Goal: Browse casually: Explore the website without a specific task or goal

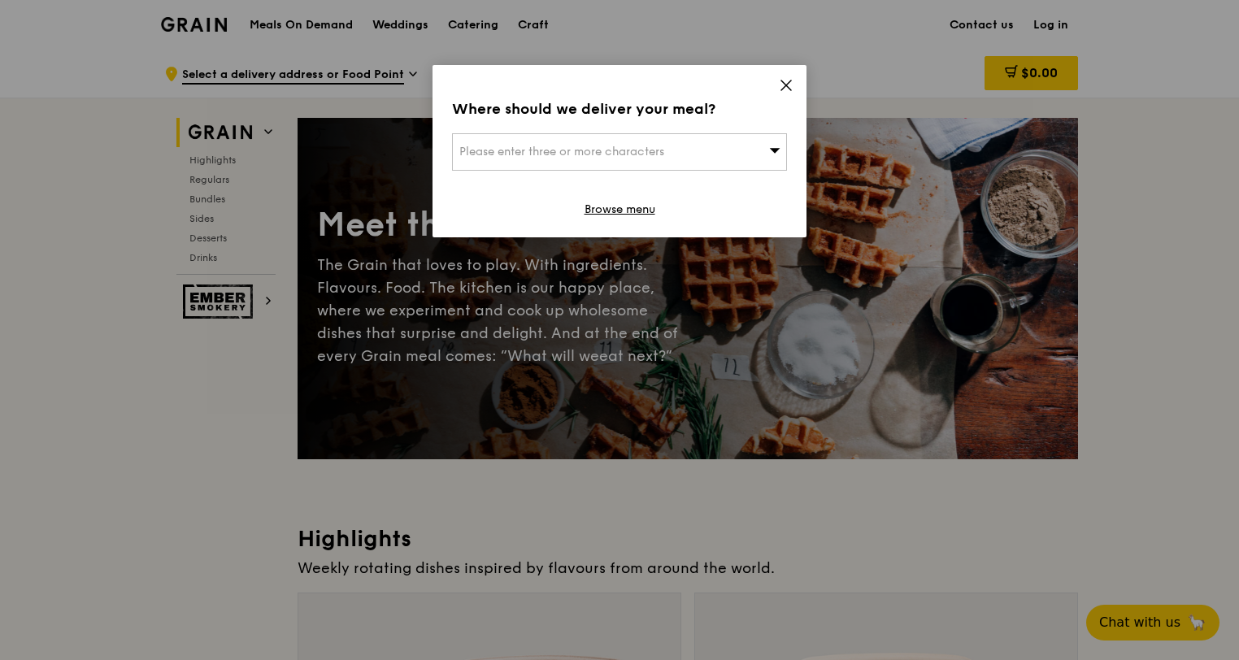
click at [781, 83] on icon at bounding box center [786, 85] width 15 height 15
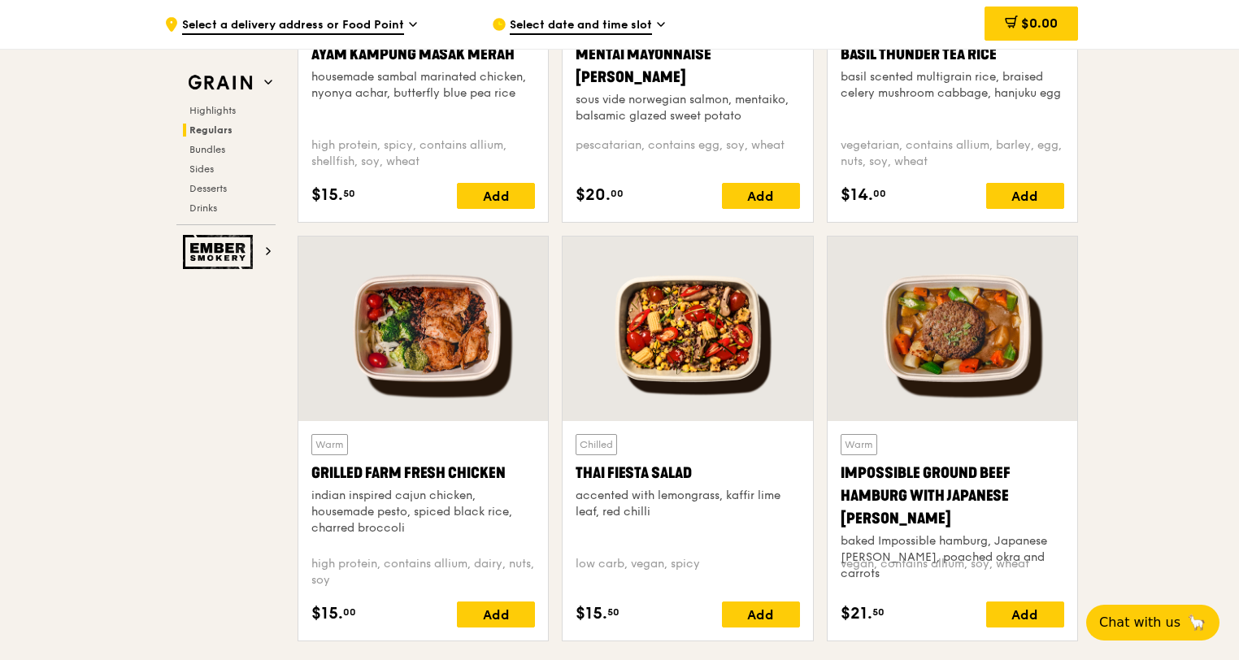
scroll to position [1709, 0]
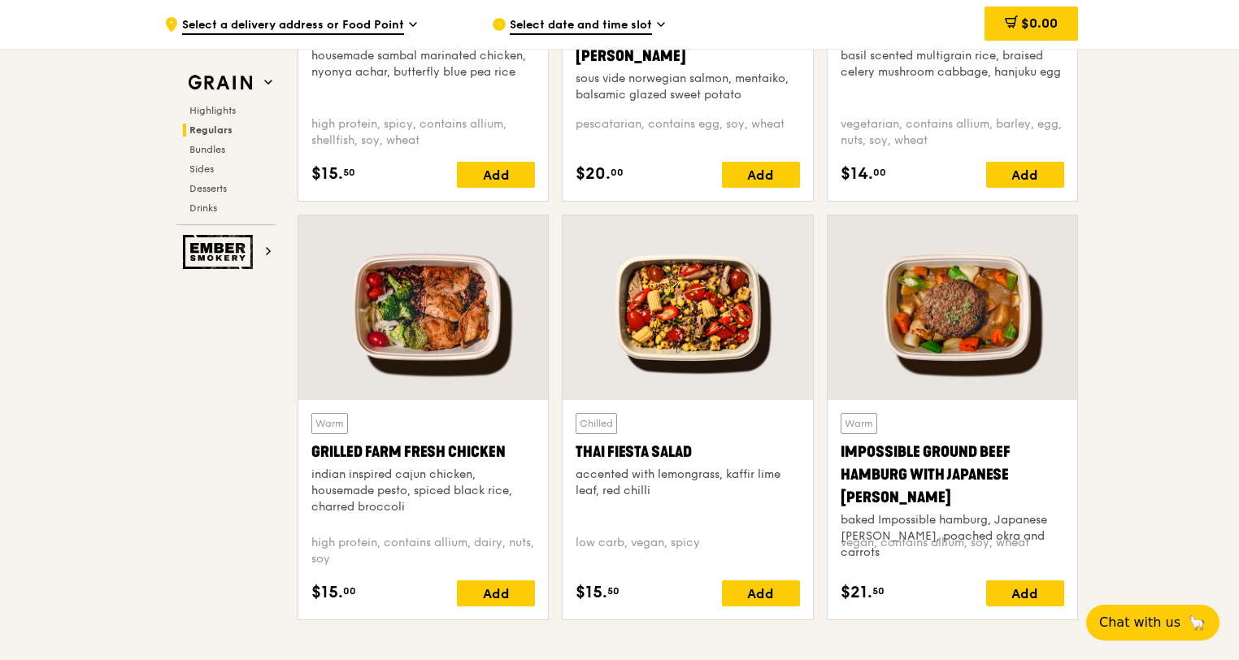
click at [743, 277] on div at bounding box center [688, 308] width 250 height 185
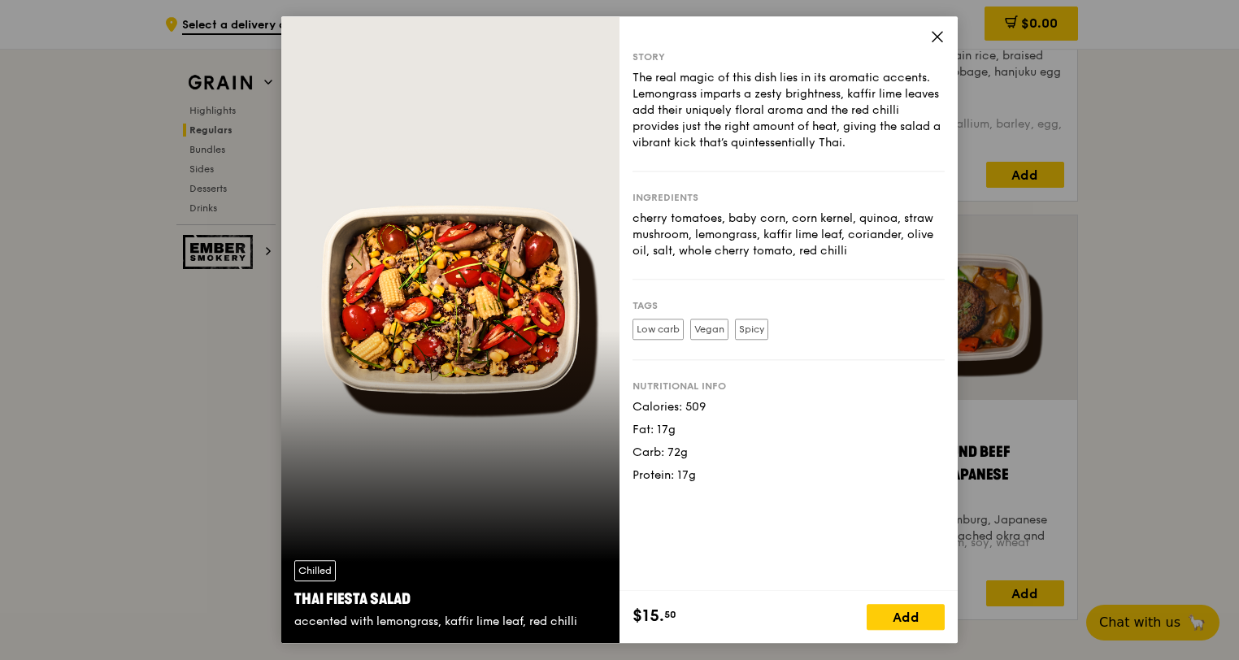
click at [938, 42] on icon at bounding box center [937, 36] width 15 height 15
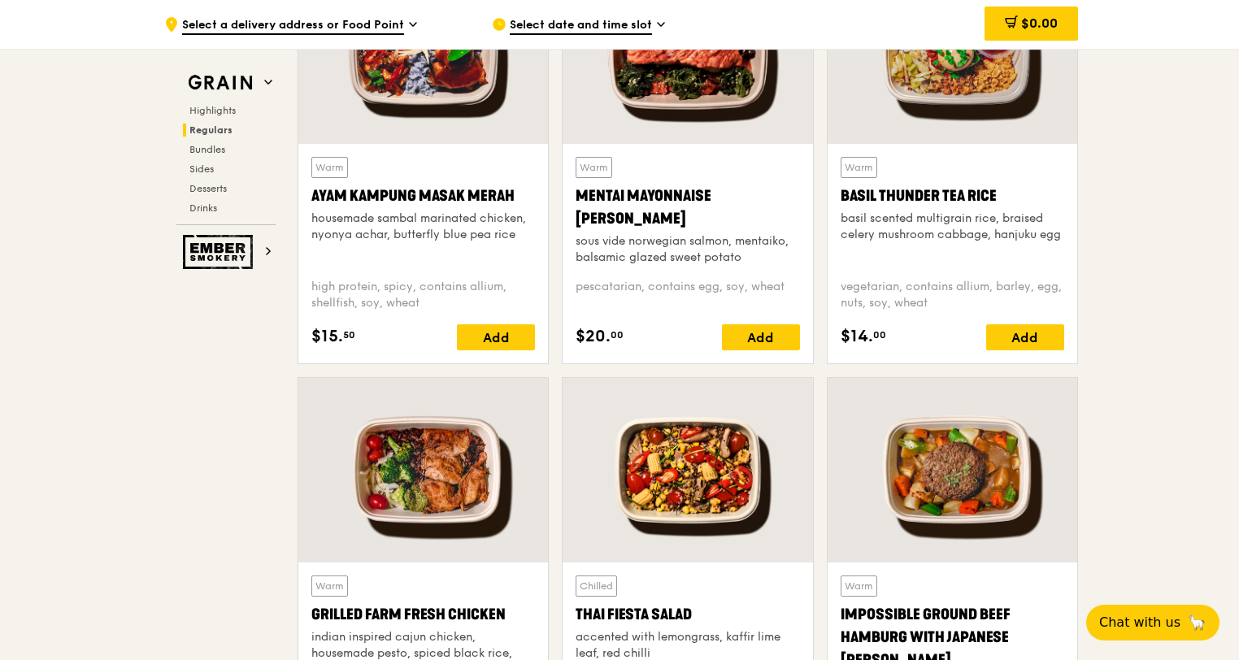
scroll to position [1383, 0]
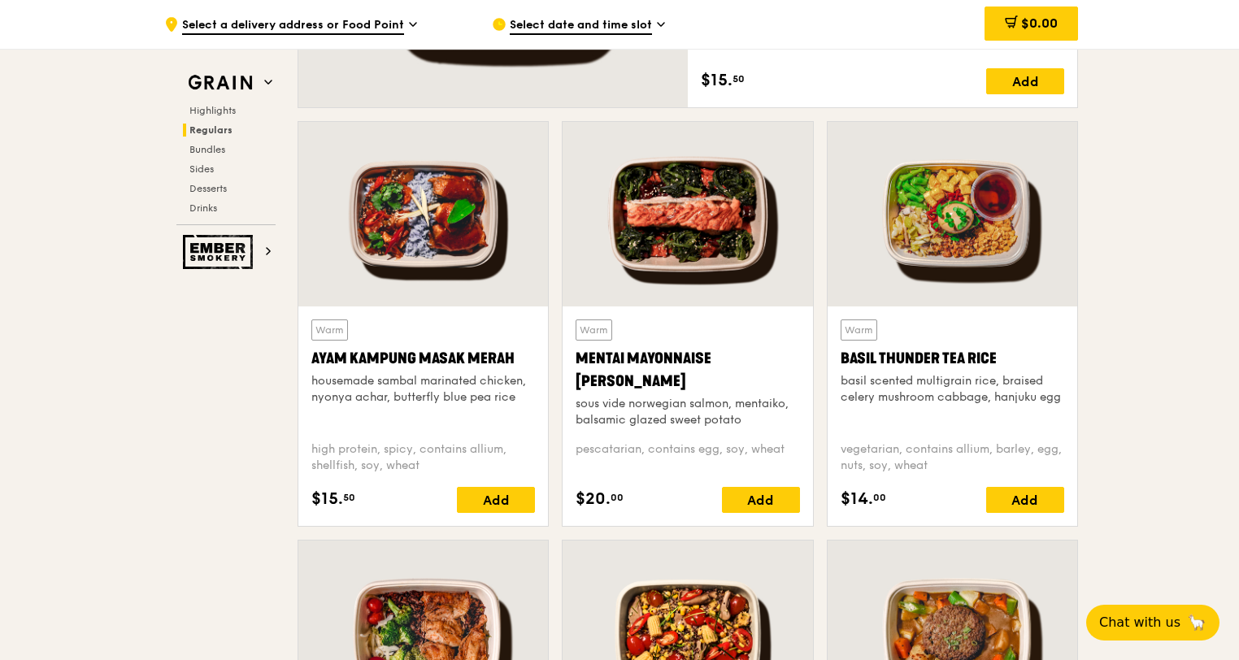
click at [973, 211] on div at bounding box center [953, 214] width 250 height 185
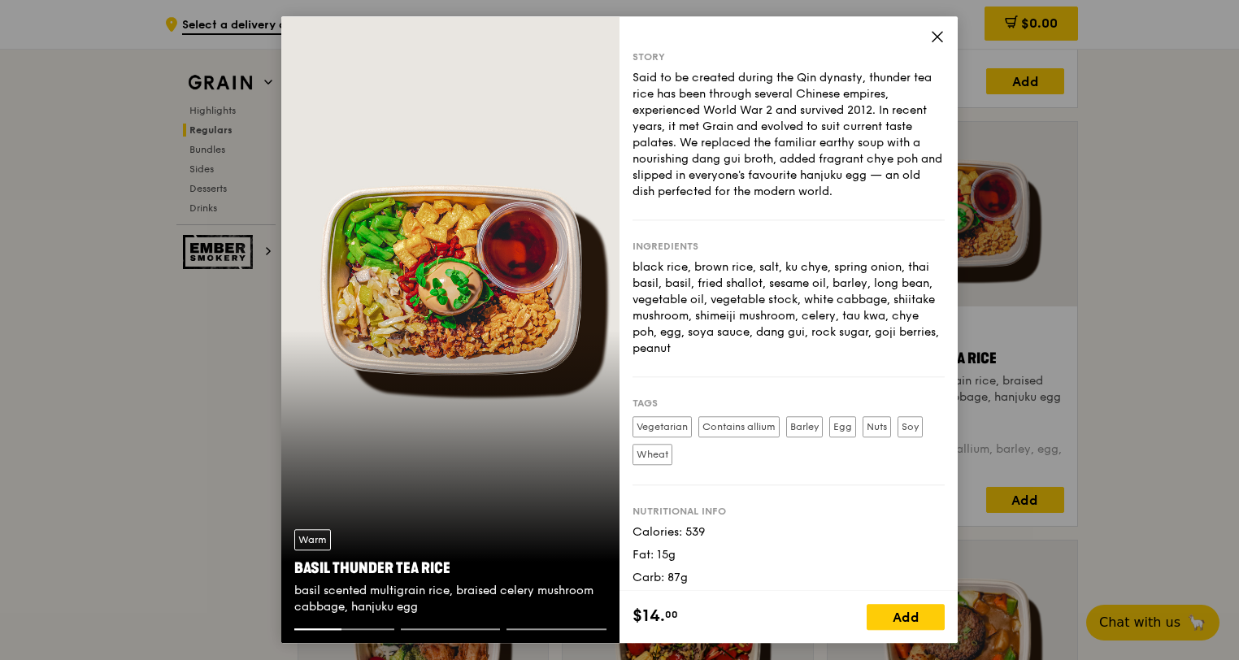
click at [937, 34] on icon at bounding box center [937, 36] width 15 height 15
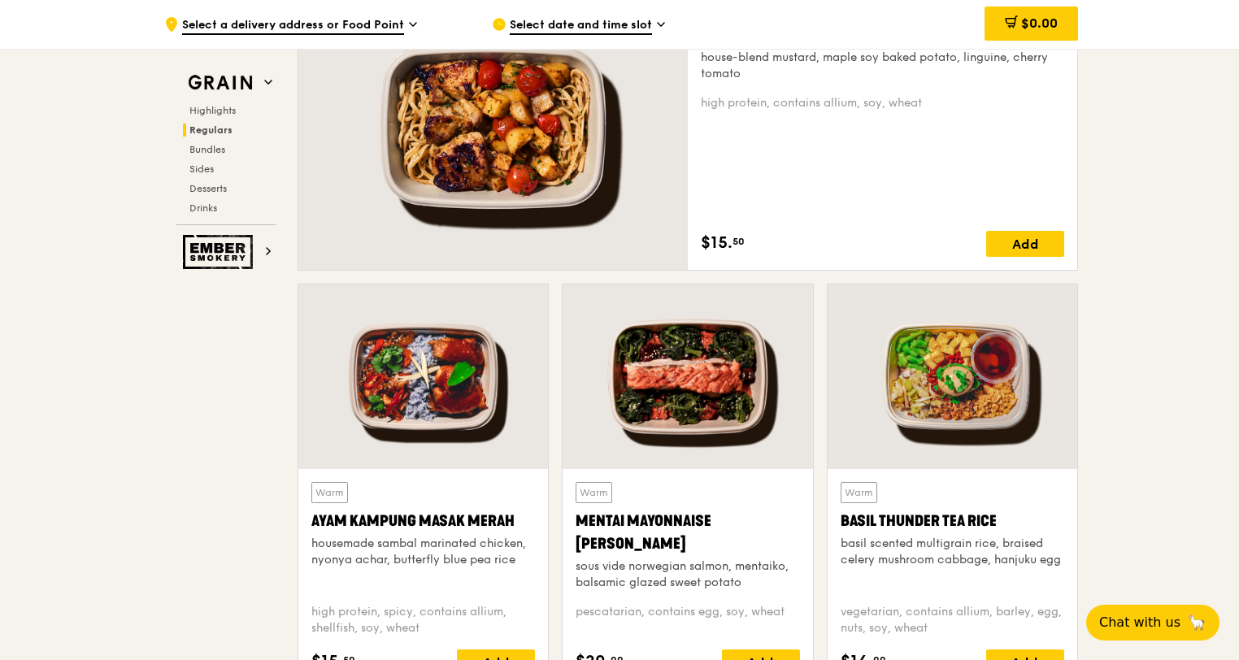
scroll to position [1057, 0]
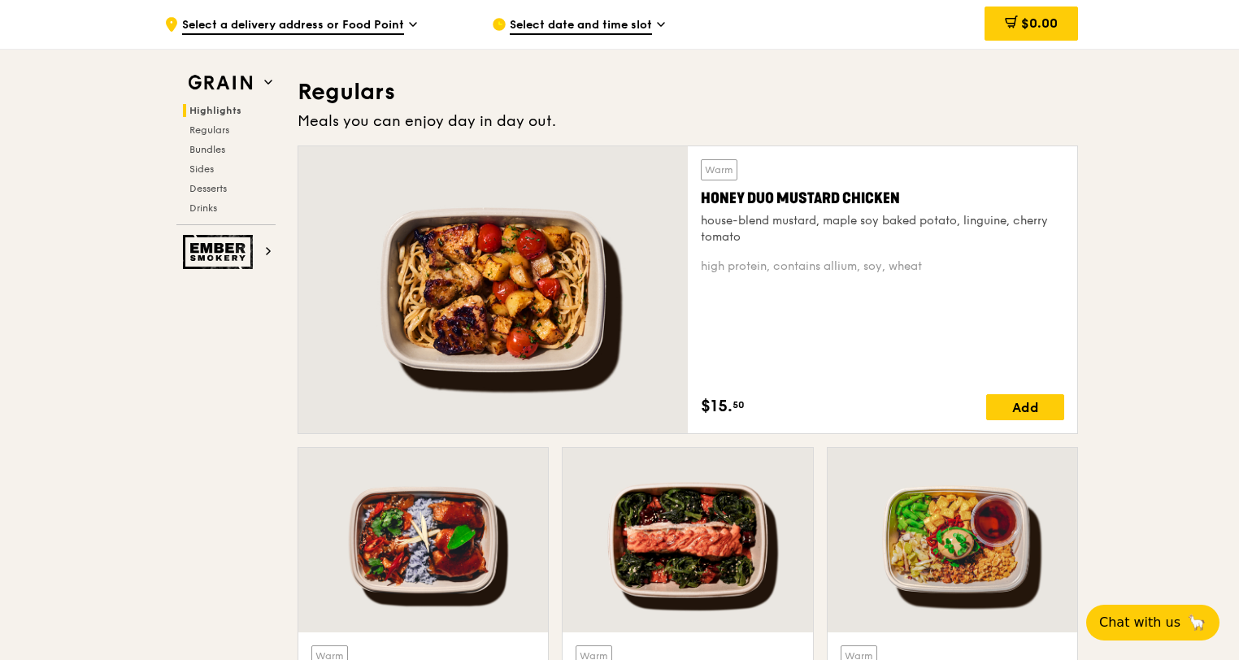
click at [566, 255] on div at bounding box center [493, 289] width 390 height 287
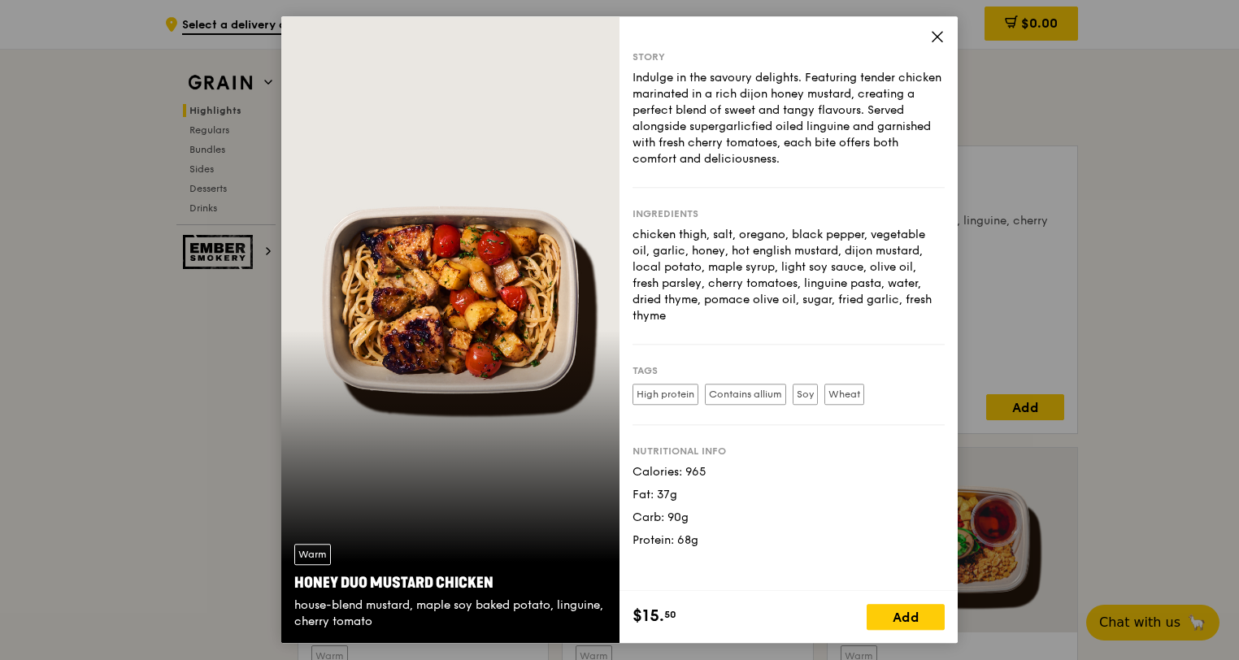
click at [941, 35] on icon at bounding box center [937, 36] width 15 height 15
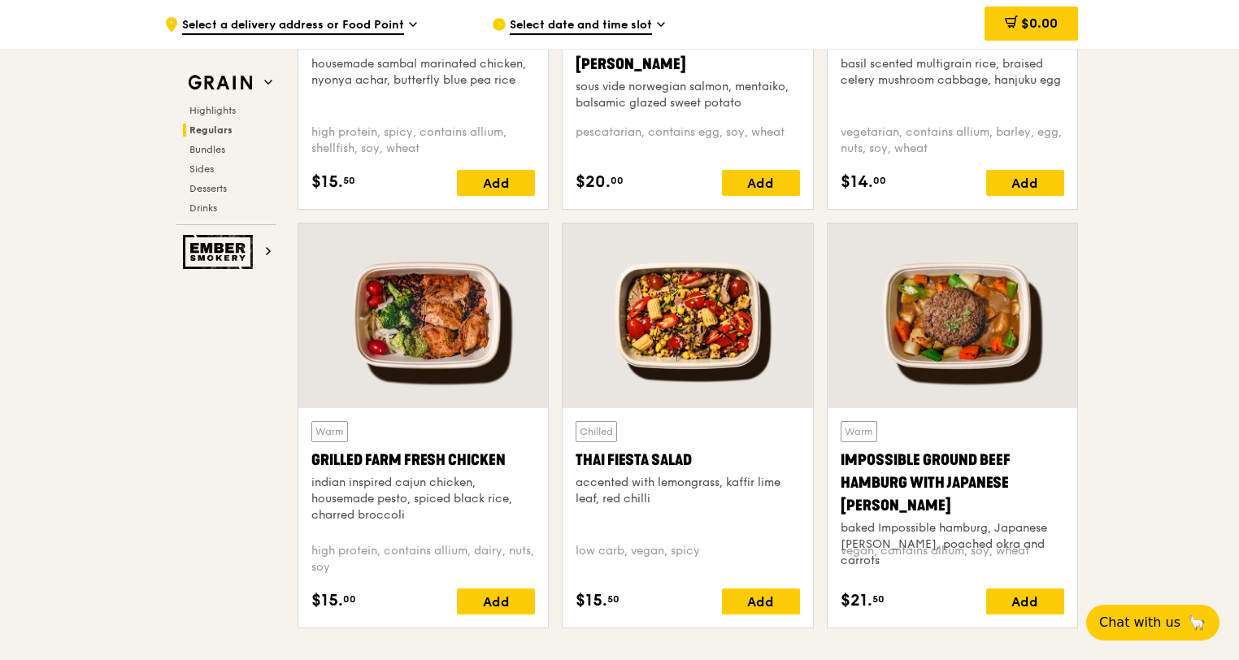
scroll to position [1709, 0]
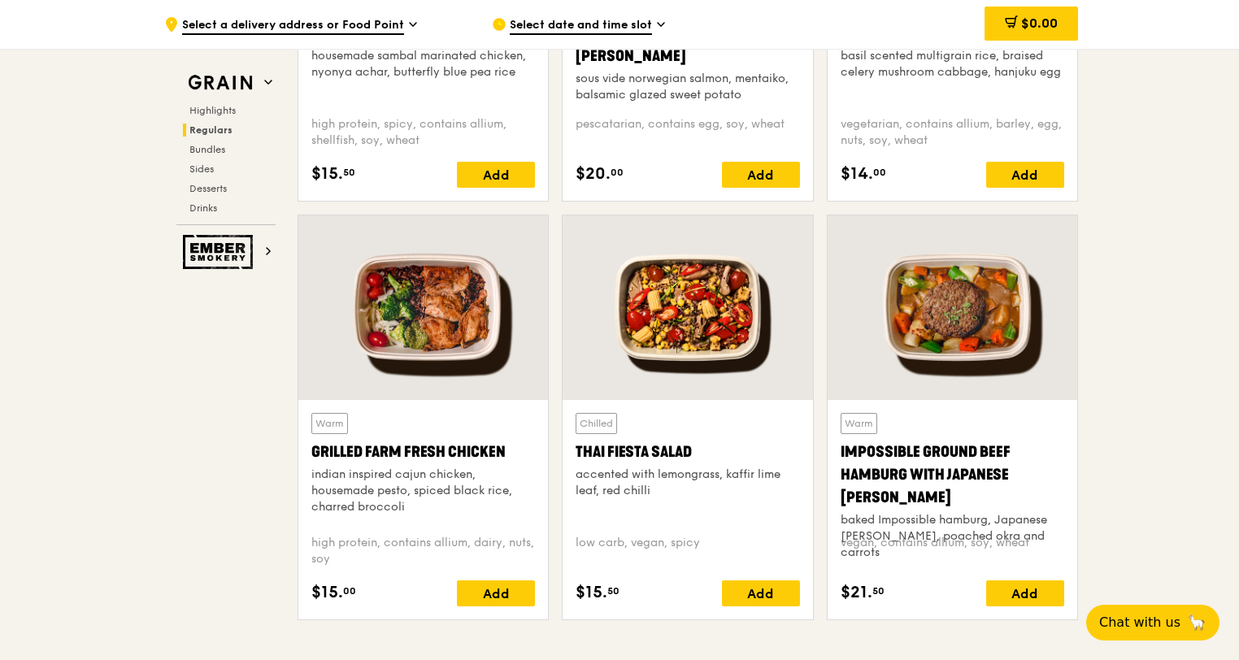
click at [436, 326] on div at bounding box center [423, 308] width 250 height 185
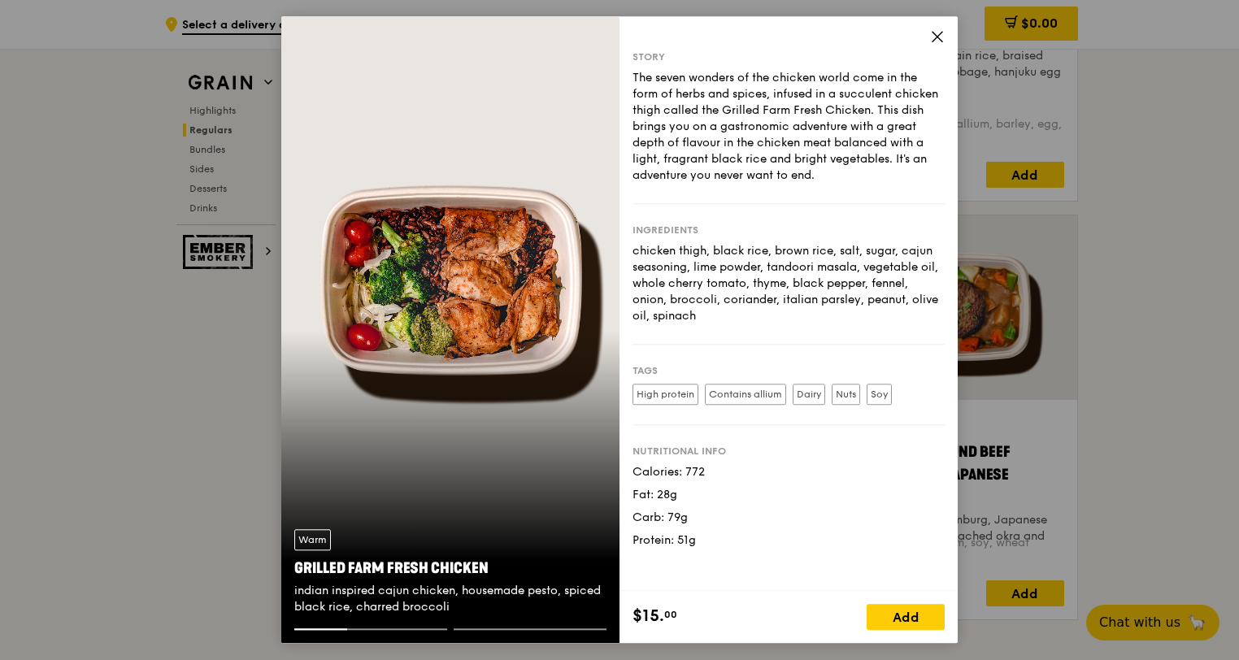
click at [941, 37] on icon at bounding box center [937, 36] width 15 height 15
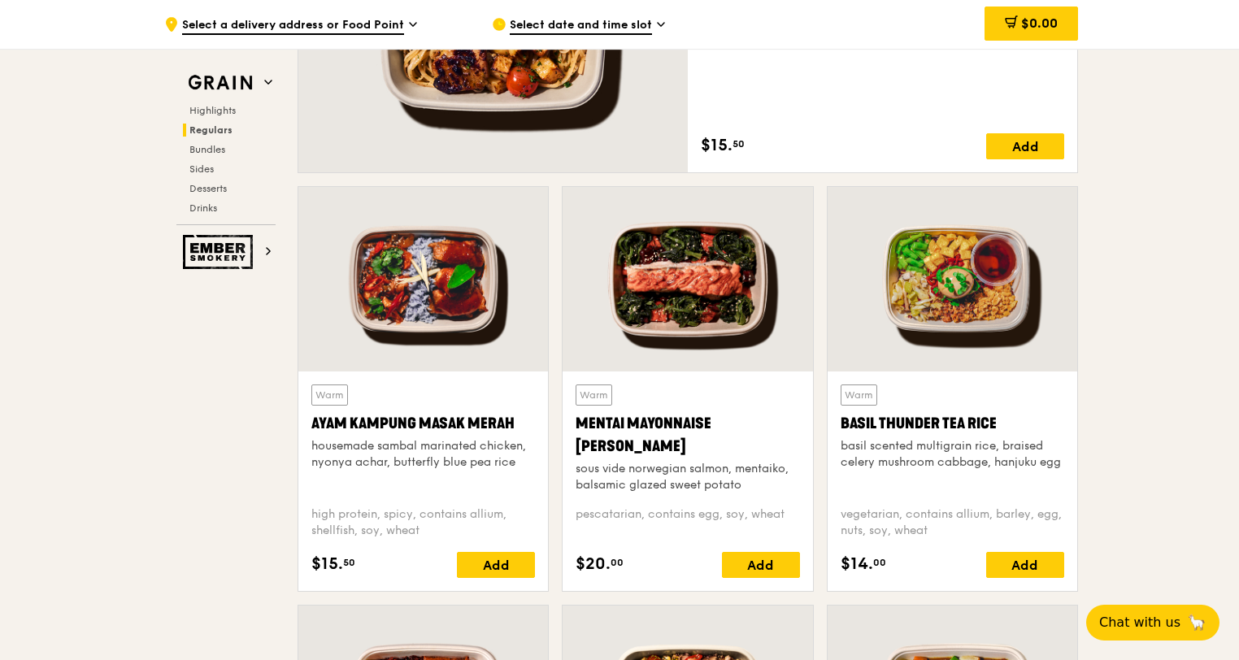
scroll to position [1302, 0]
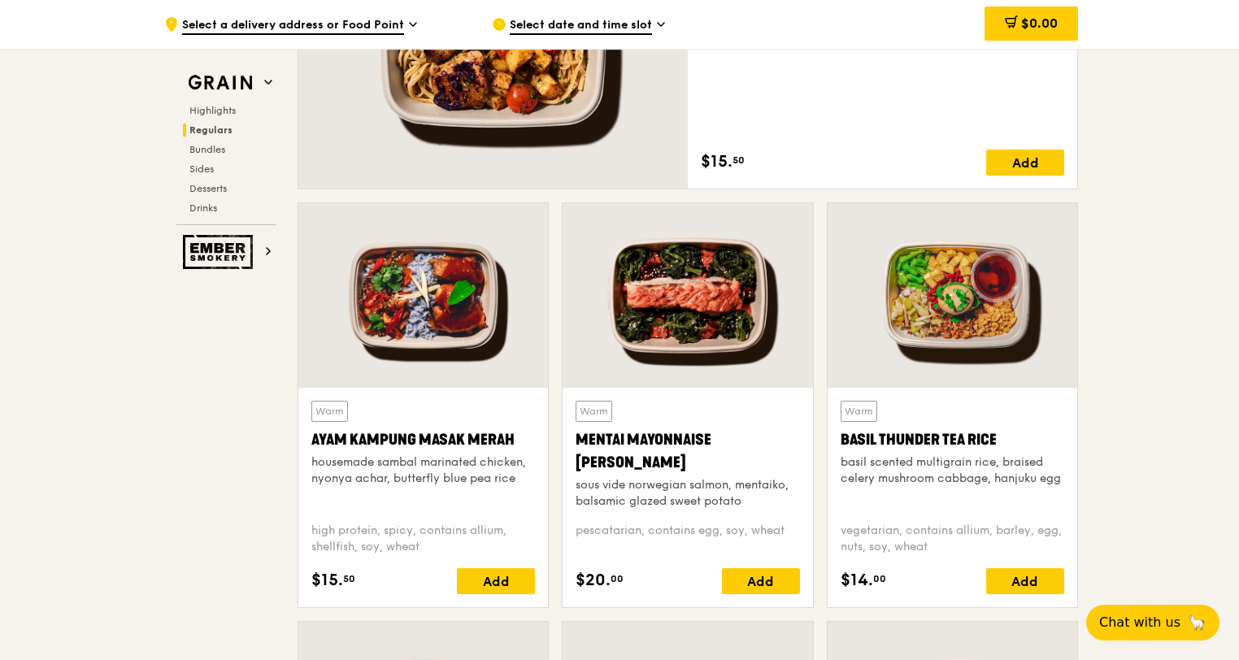
click at [454, 264] on div at bounding box center [423, 295] width 250 height 185
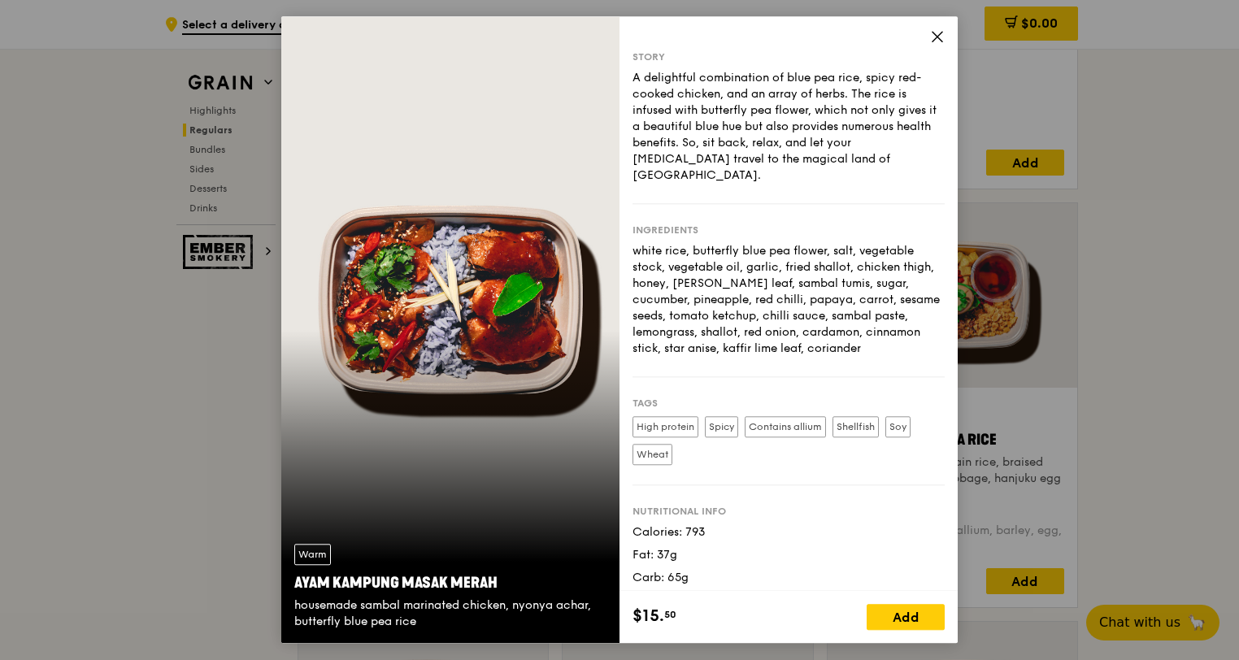
click at [943, 38] on icon at bounding box center [937, 36] width 15 height 15
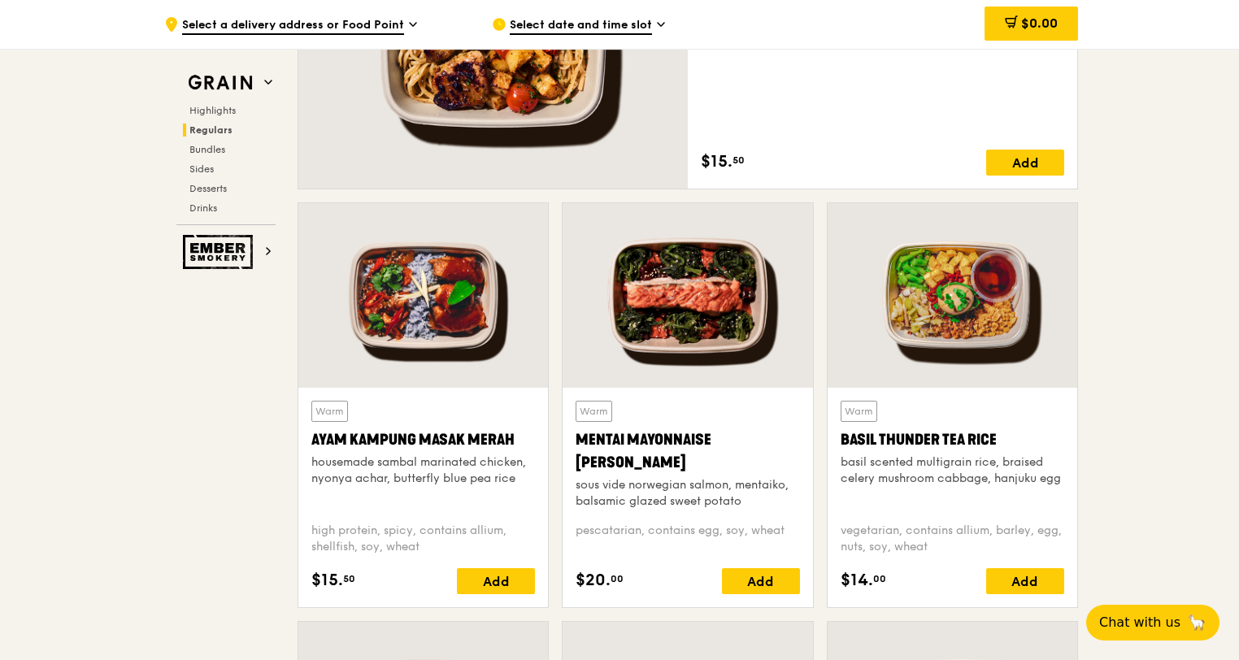
click at [964, 349] on div at bounding box center [953, 295] width 250 height 185
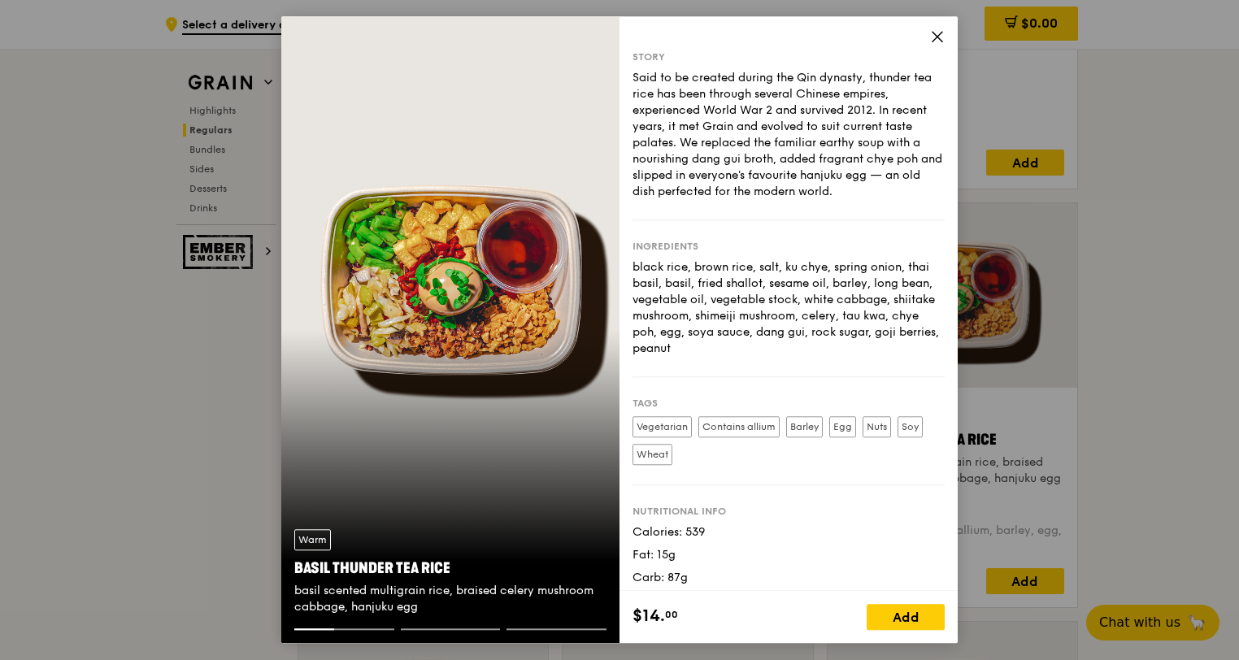
click at [943, 36] on icon at bounding box center [937, 36] width 15 height 15
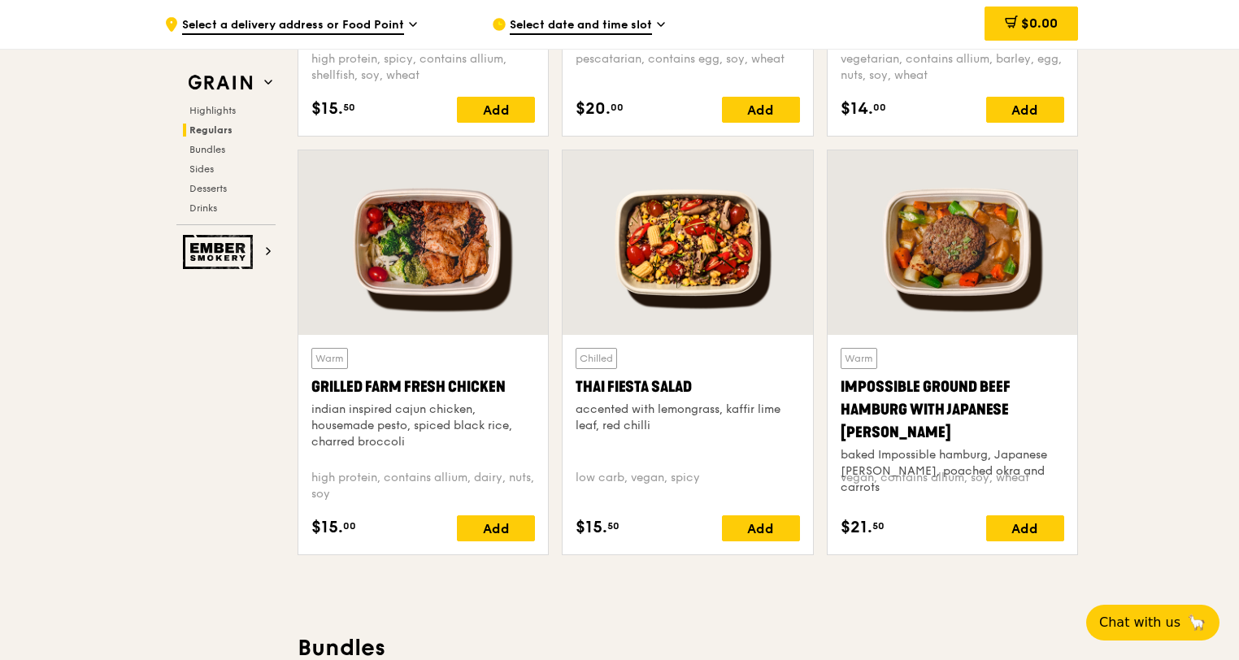
scroll to position [1790, 0]
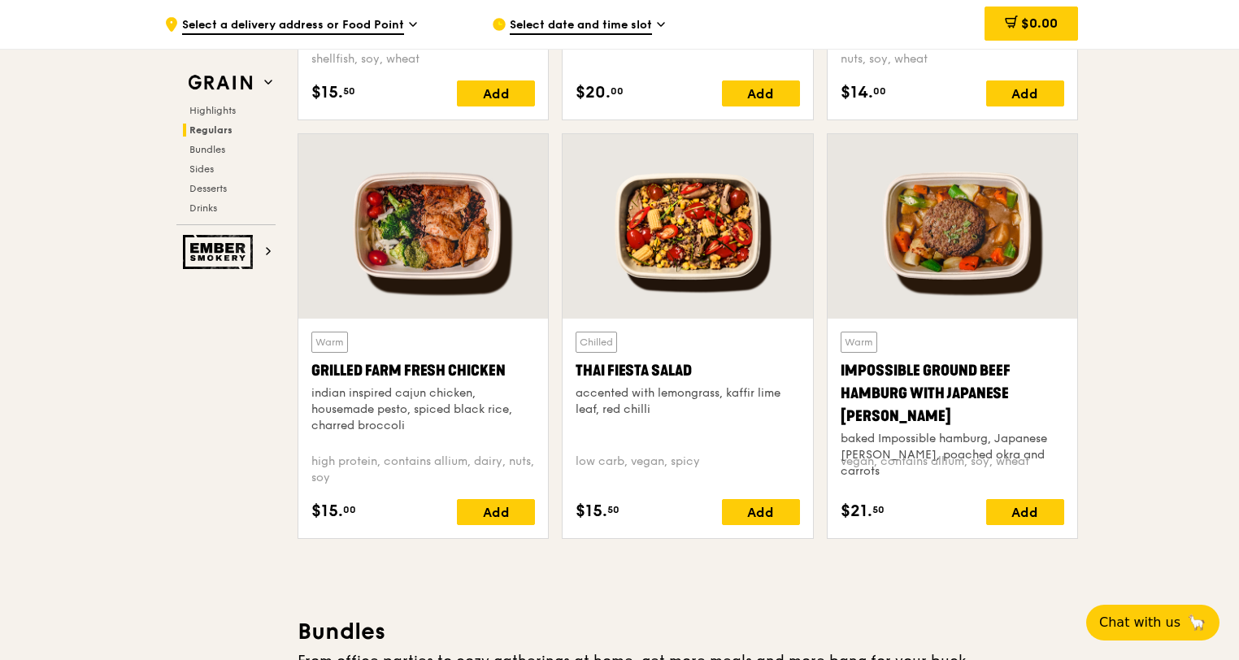
click at [699, 215] on div at bounding box center [688, 226] width 250 height 185
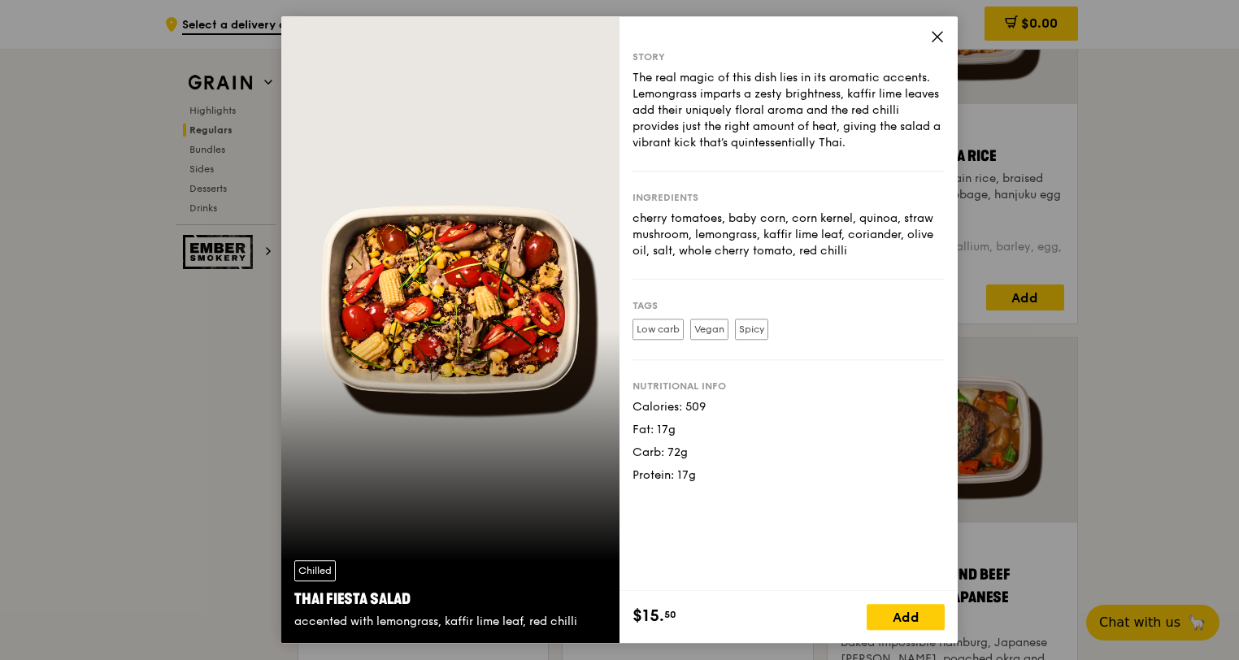
scroll to position [1546, 0]
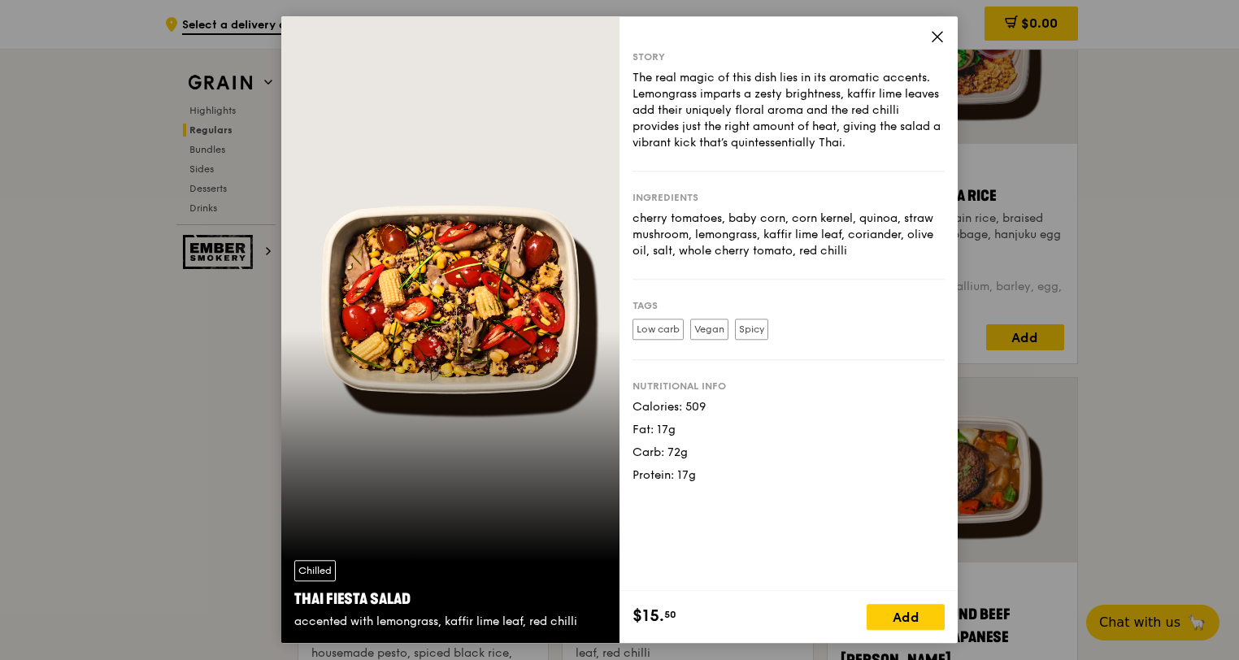
click at [936, 36] on icon at bounding box center [938, 37] width 10 height 10
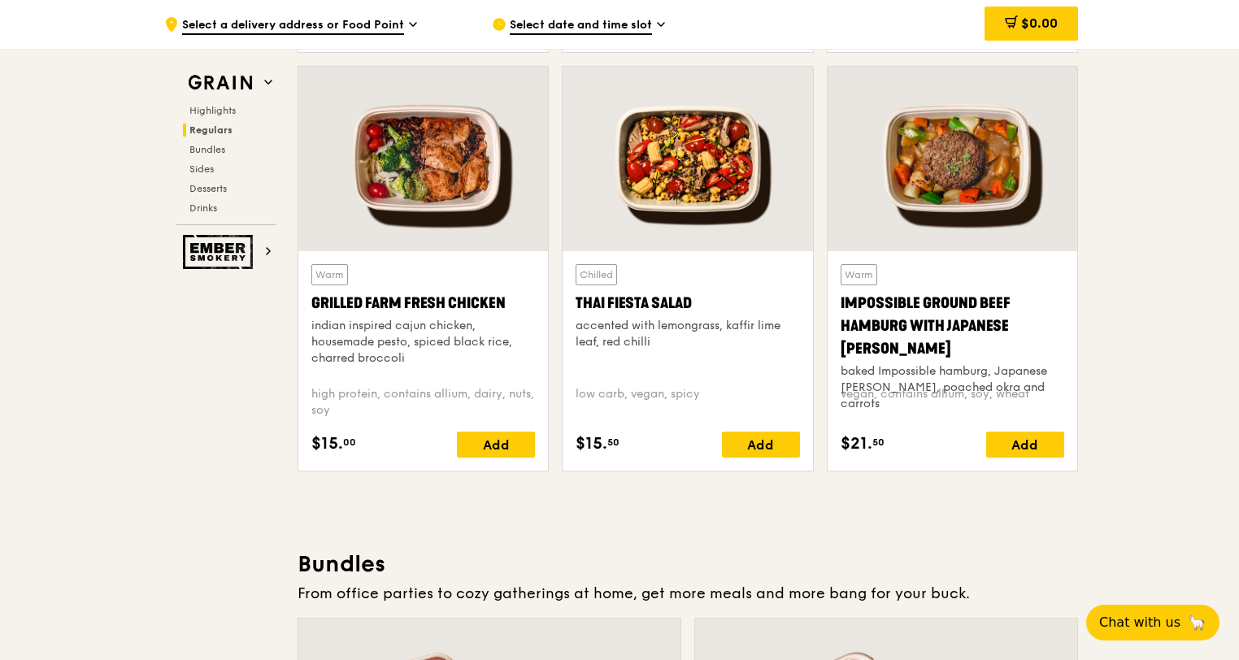
scroll to position [1709, 0]
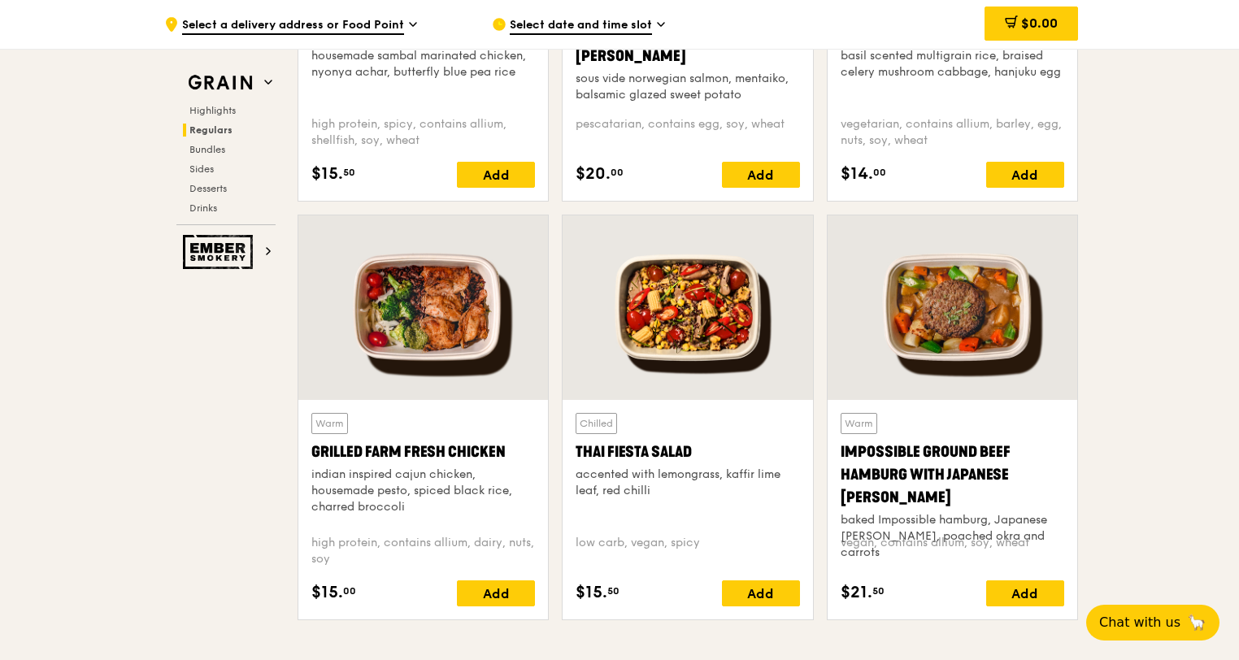
click at [417, 289] on div at bounding box center [423, 308] width 250 height 185
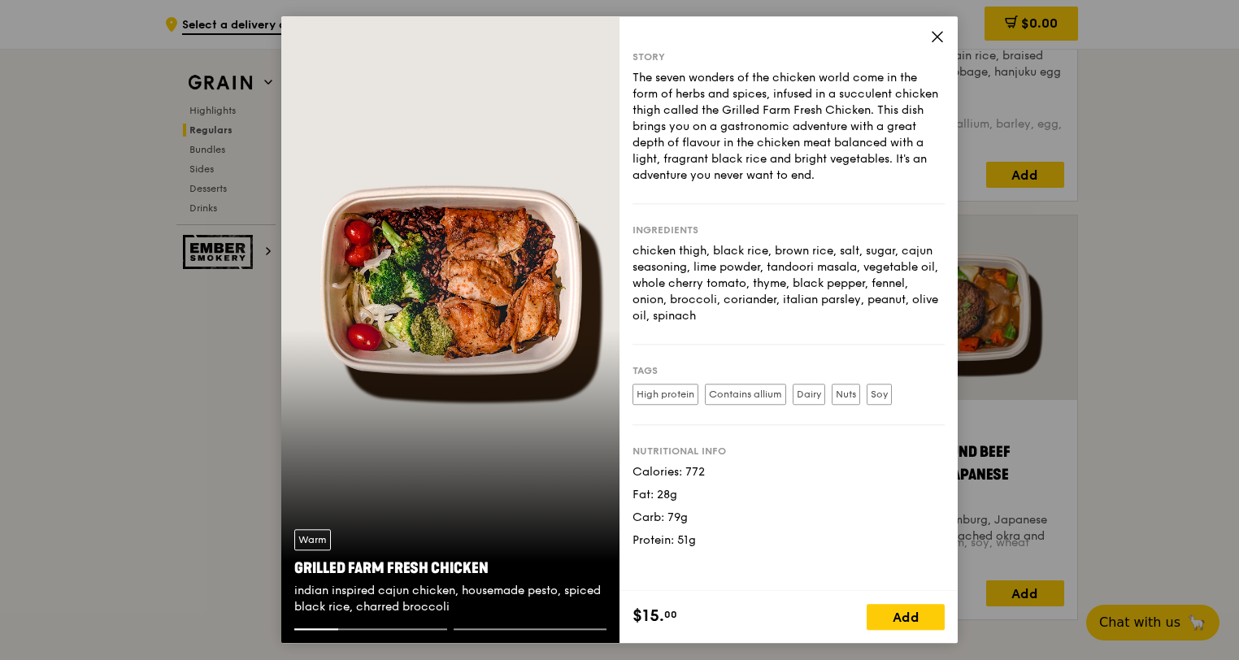
click at [934, 35] on icon at bounding box center [937, 36] width 15 height 15
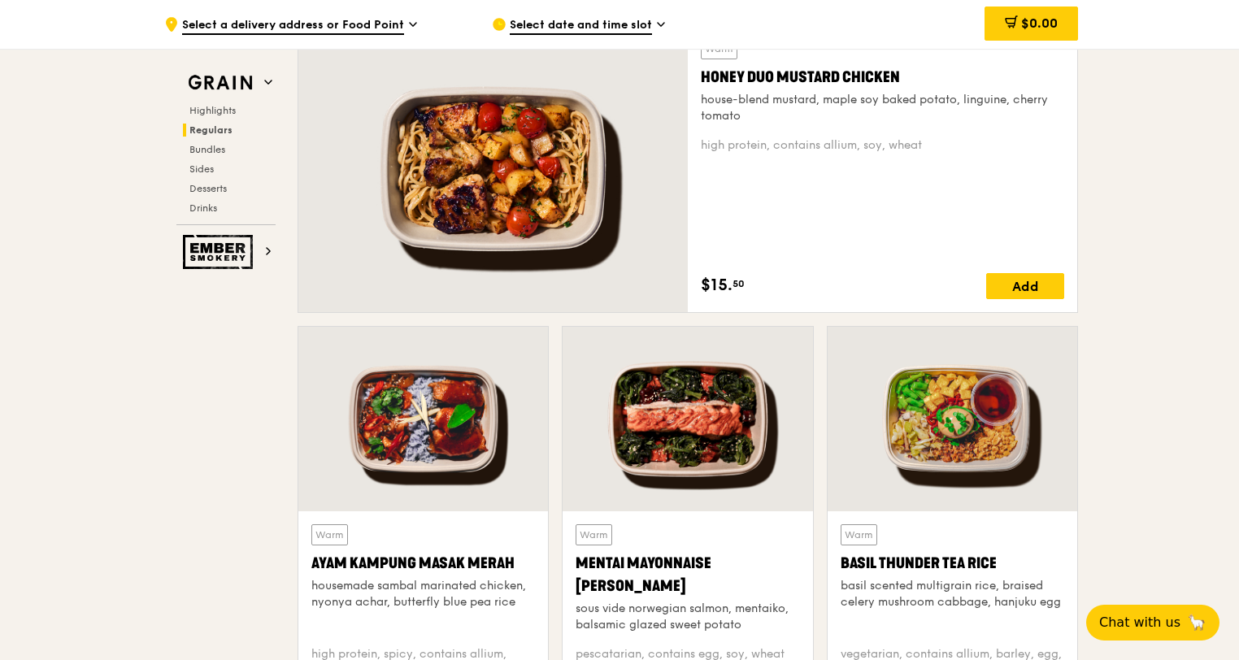
scroll to position [1139, 0]
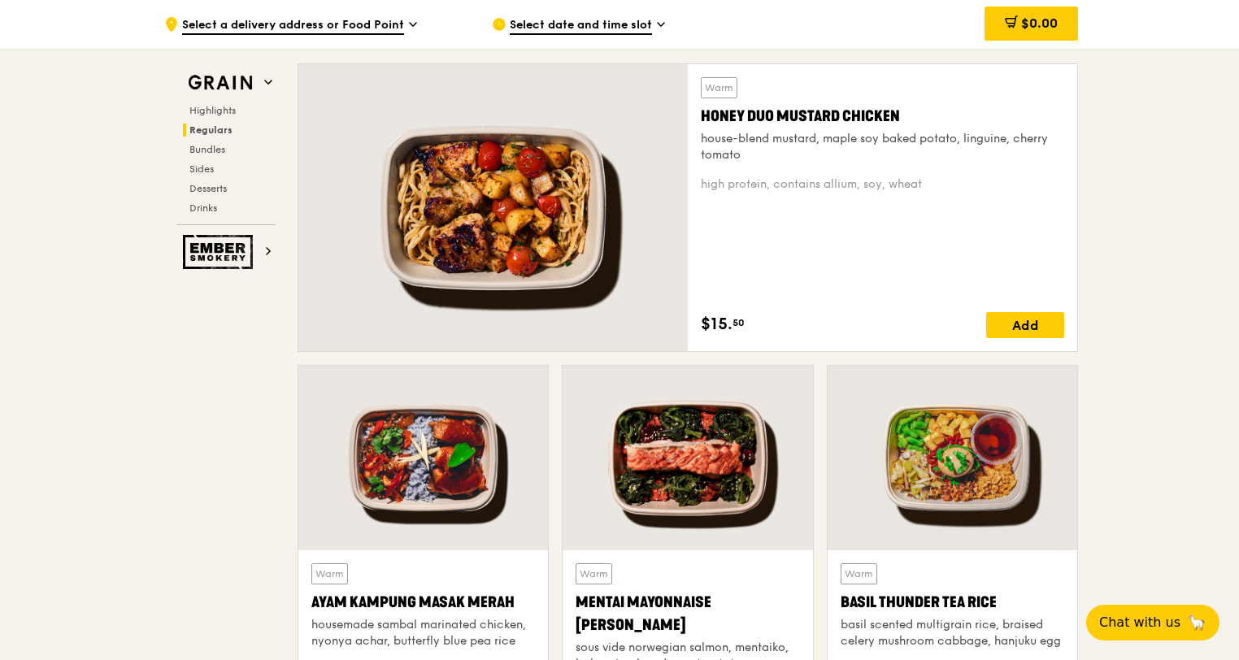
click at [574, 246] on div at bounding box center [493, 207] width 390 height 287
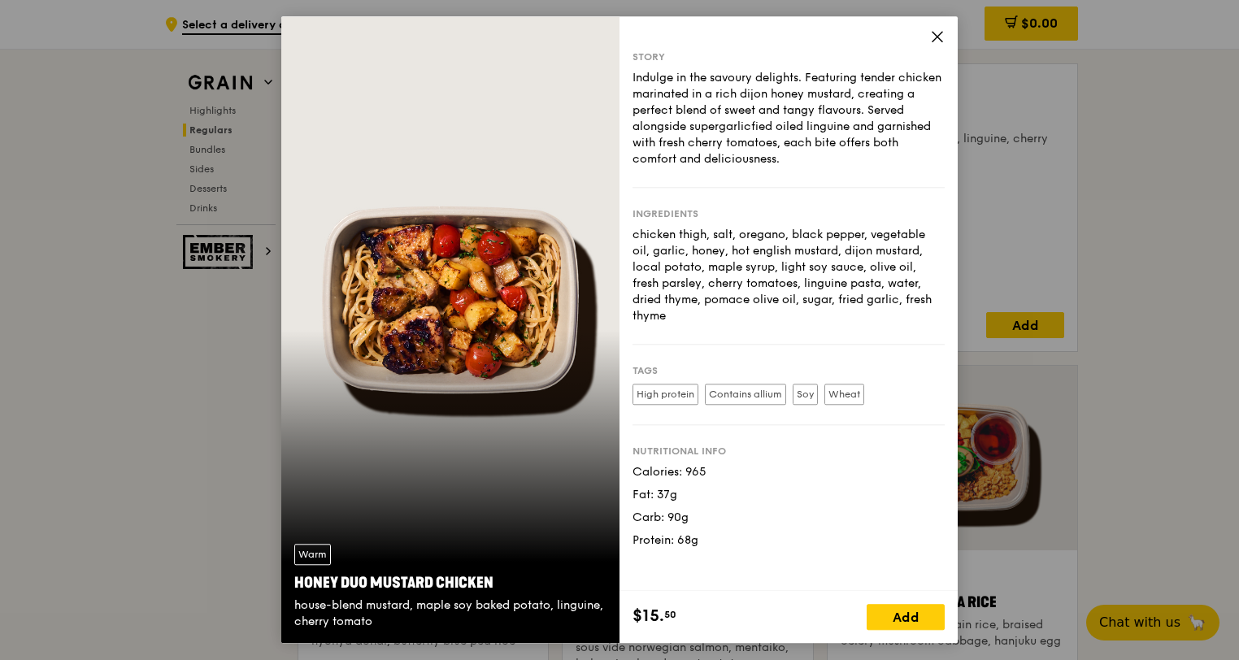
click at [940, 39] on icon at bounding box center [938, 37] width 10 height 10
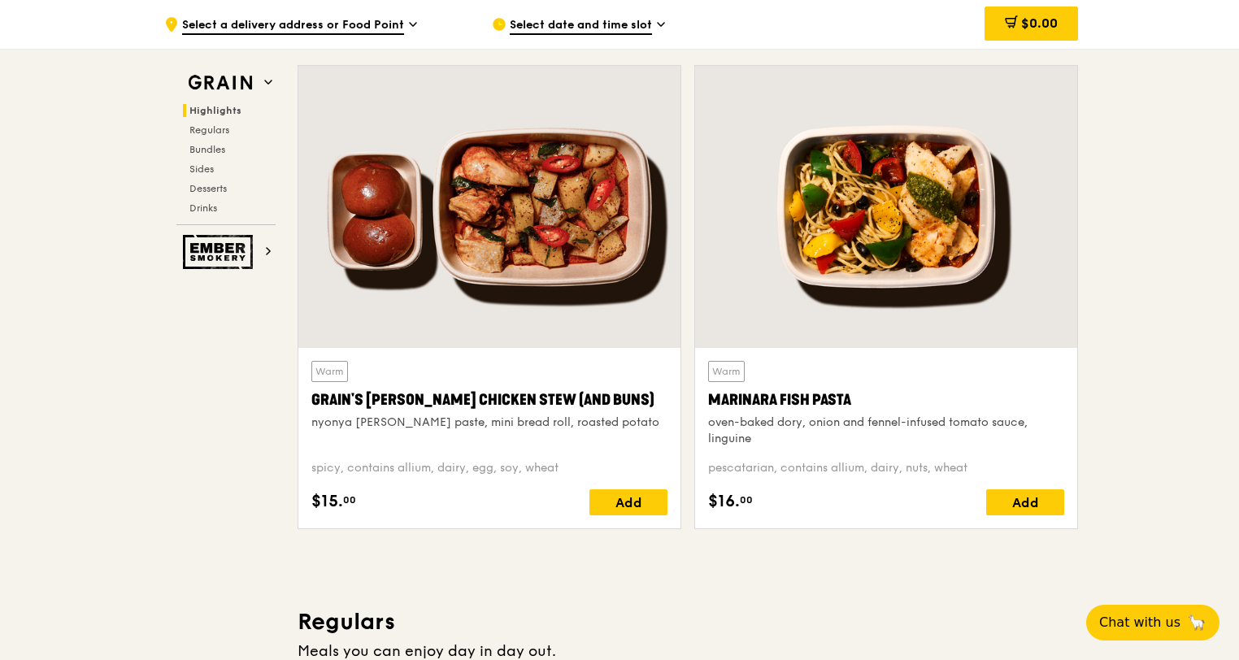
scroll to position [488, 0]
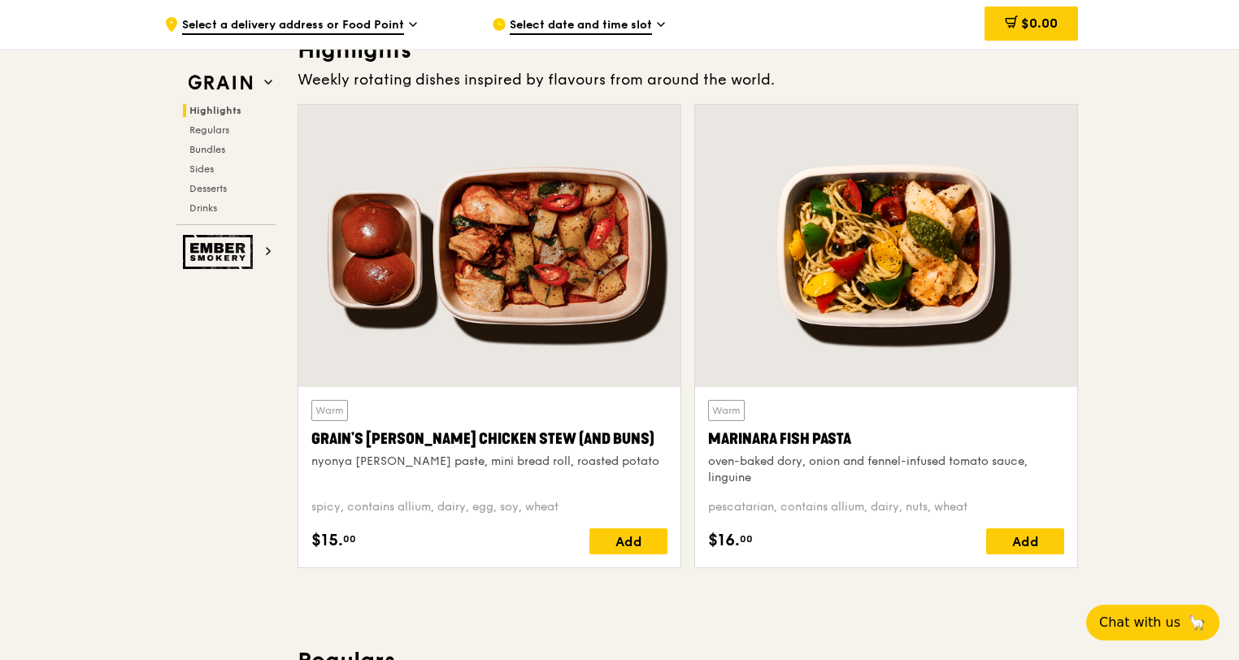
click at [853, 248] on div at bounding box center [886, 246] width 382 height 282
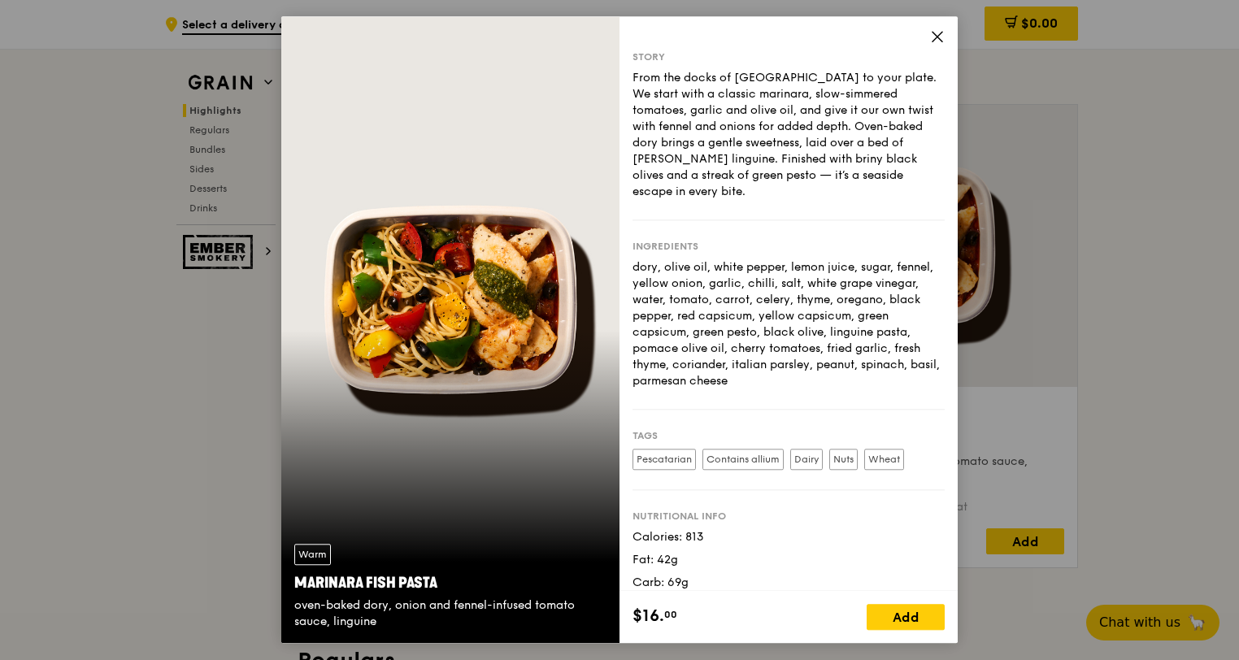
click at [930, 33] on div "Story From the docks of [GEOGRAPHIC_DATA] to your plate. We start with a classi…" at bounding box center [789, 303] width 338 height 575
click at [939, 41] on icon at bounding box center [937, 36] width 15 height 15
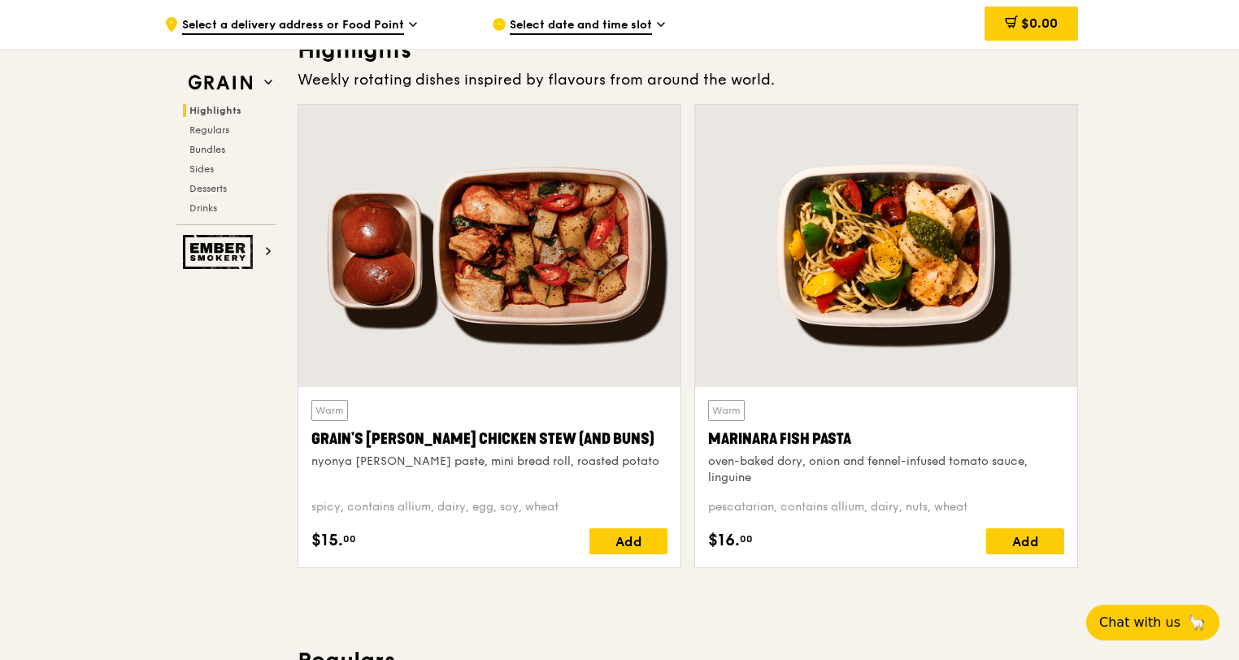
click at [587, 245] on div at bounding box center [489, 246] width 382 height 282
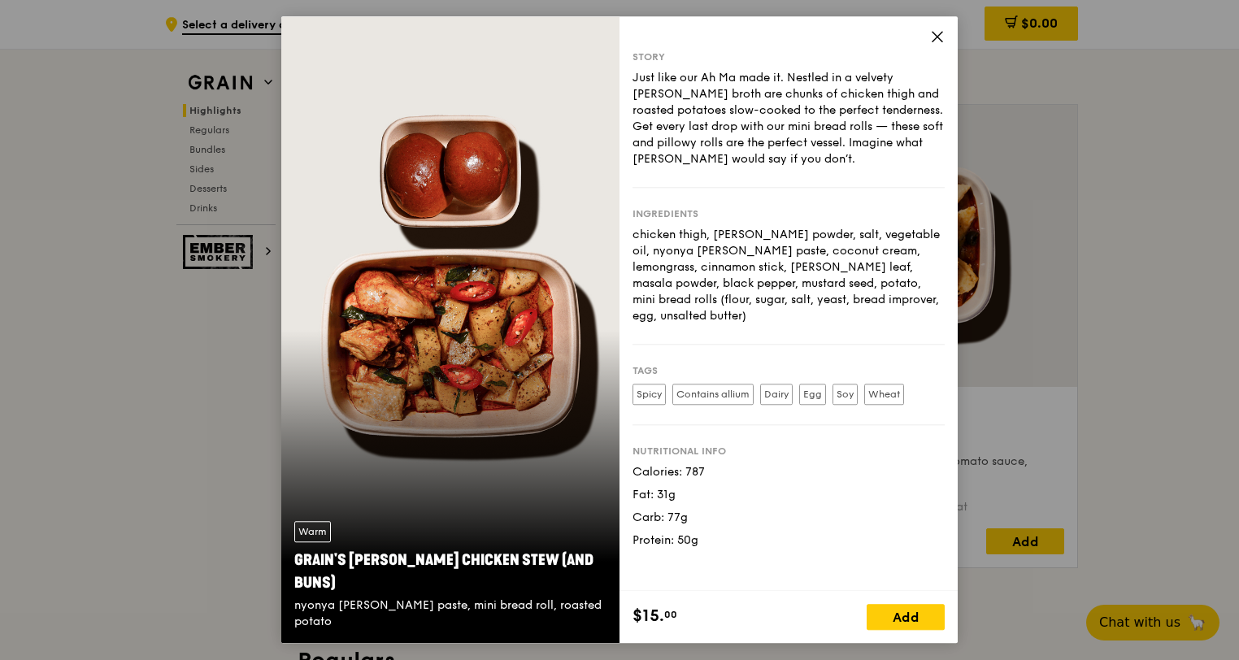
click at [940, 40] on icon at bounding box center [938, 37] width 10 height 10
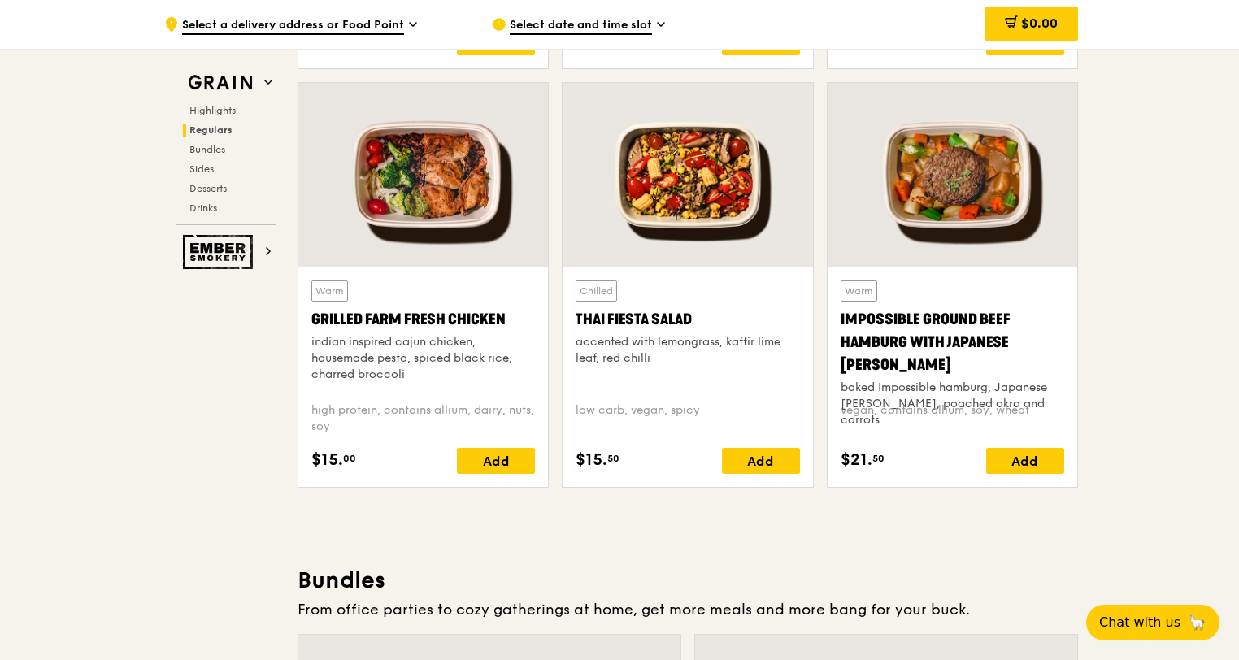
scroll to position [1871, 0]
